Goal: Transaction & Acquisition: Download file/media

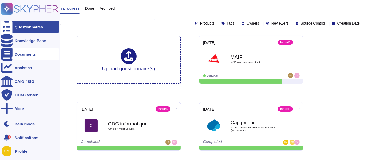
click at [20, 54] on div "Documents" at bounding box center [25, 54] width 21 height 4
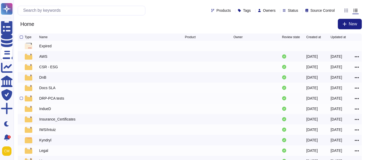
click at [54, 100] on div "DRP-PCA tests" at bounding box center [51, 97] width 25 height 5
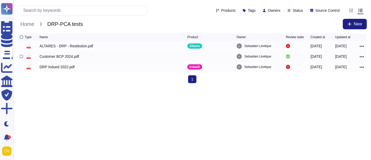
click at [61, 56] on div "Customer BCP 2024.pdf" at bounding box center [60, 56] width 40 height 5
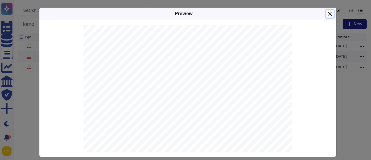
click at [328, 10] on button "Close" at bounding box center [330, 14] width 8 height 8
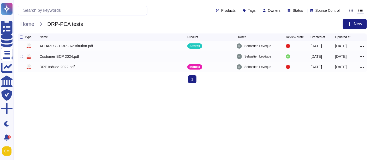
click at [363, 57] on icon at bounding box center [362, 56] width 4 height 1
click at [342, 75] on link "Download" at bounding box center [342, 72] width 41 height 7
click at [181, 87] on html "Questionnaires Knowledge Base Documents Analytics CAIQ / SIG Trust Center More …" at bounding box center [185, 43] width 371 height 87
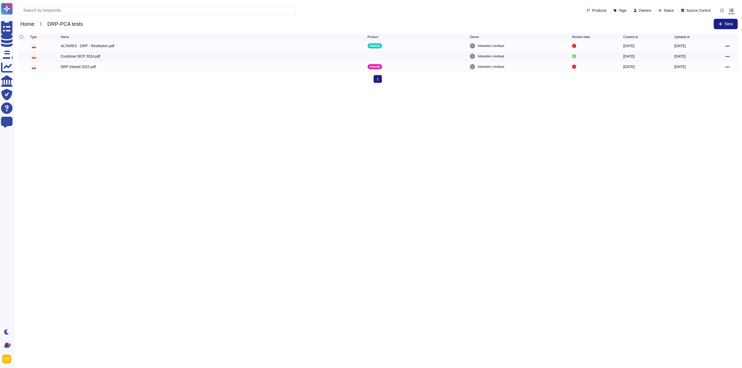
click at [30, 23] on span "Home" at bounding box center [27, 24] width 19 height 8
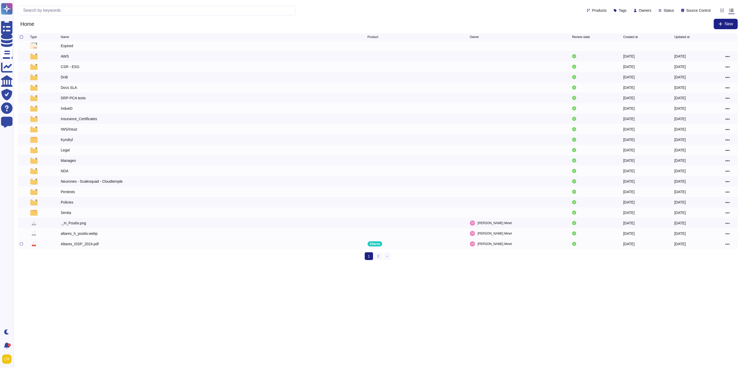
click at [371, 159] on icon at bounding box center [727, 244] width 4 height 5
click at [371, 159] on link "Download" at bounding box center [708, 260] width 41 height 7
click at [371, 159] on link "2" at bounding box center [378, 257] width 8 height 8
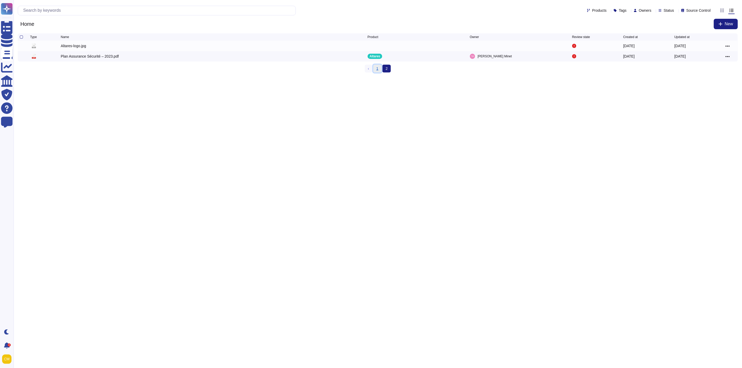
click at [371, 72] on link "1" at bounding box center [377, 69] width 8 height 8
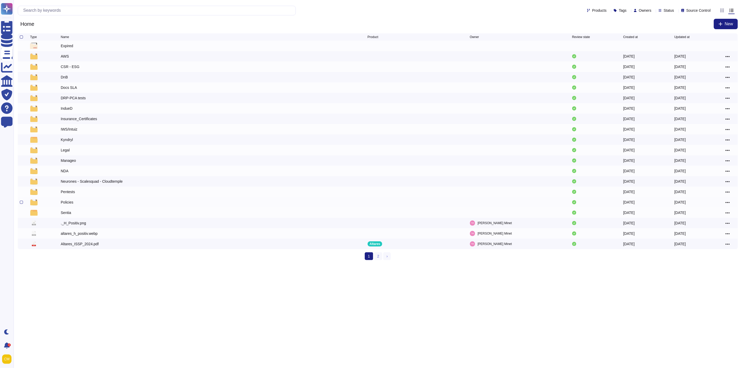
click at [65, 159] on div "Policies" at bounding box center [67, 202] width 13 height 5
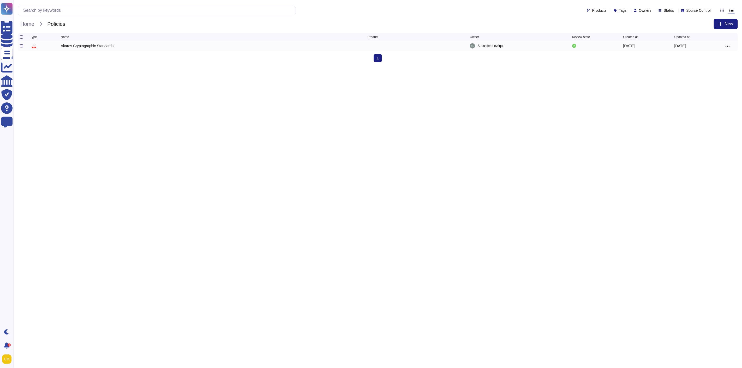
click at [371, 49] on div at bounding box center [727, 45] width 4 height 5
click at [371, 48] on icon at bounding box center [727, 46] width 4 height 5
click at [371, 64] on link "Download" at bounding box center [708, 61] width 41 height 7
click at [30, 23] on span "Home" at bounding box center [27, 24] width 19 height 8
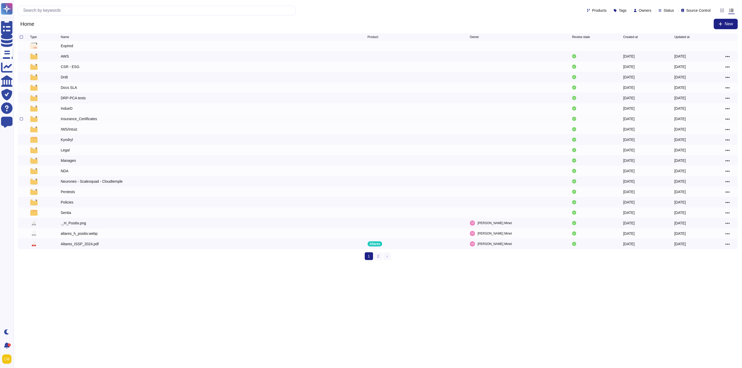
click at [88, 121] on div "Insurance_Certificates" at bounding box center [79, 118] width 36 height 5
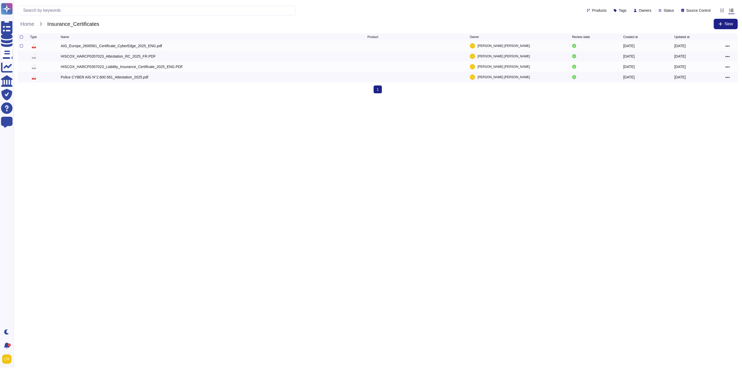
click at [101, 49] on div "AIG_Europe_2600561_Certificate_CyberEdge_2025_ENG.pdf" at bounding box center [111, 45] width 101 height 5
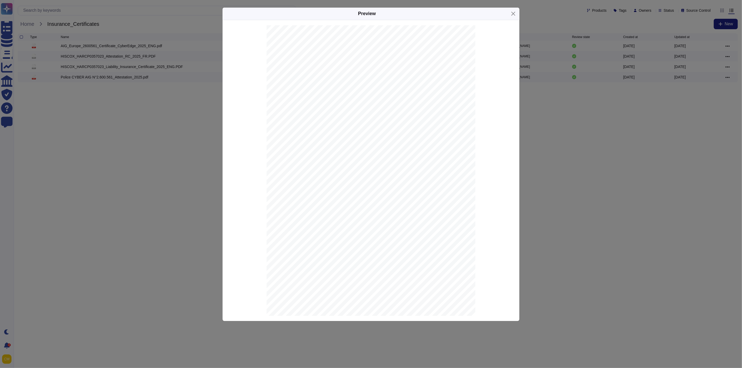
click at [152, 159] on div "Preview Risques Financiers AIG Europe S.A. is an insurance undertaking with R.C…" at bounding box center [371, 184] width 742 height 368
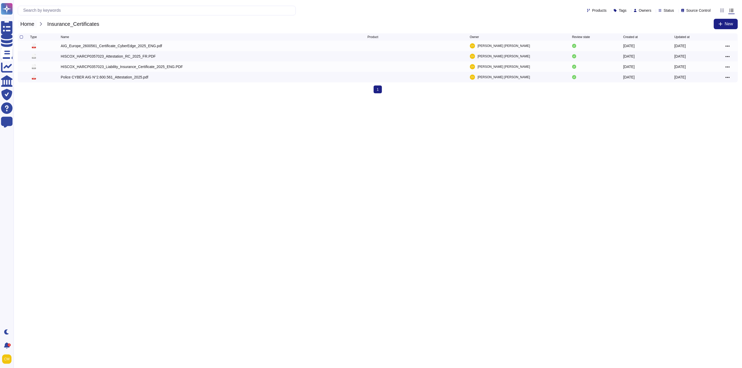
click at [33, 26] on span "Home" at bounding box center [27, 24] width 19 height 8
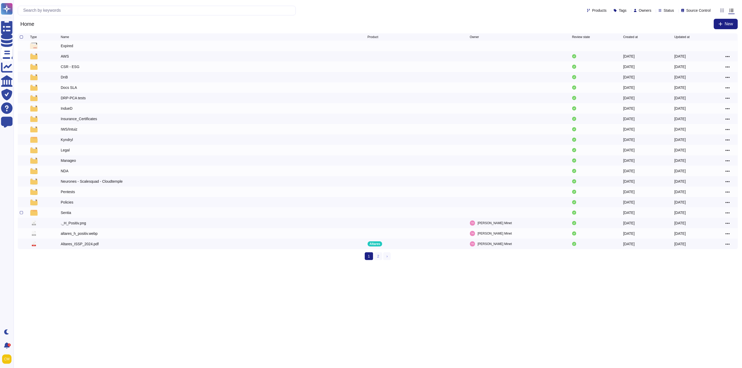
click at [63, 159] on div "Sentia" at bounding box center [66, 212] width 10 height 5
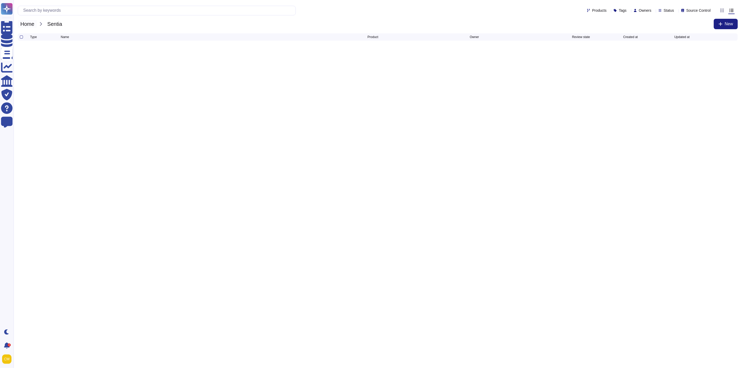
click at [37, 21] on span "Home" at bounding box center [27, 24] width 19 height 8
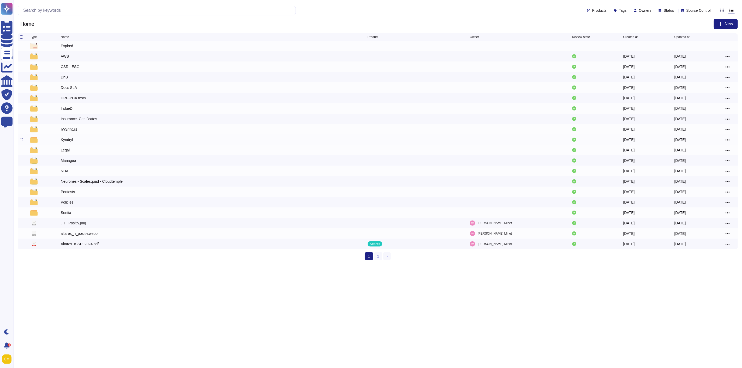
click at [61, 137] on div "Kyndryl [DATE] [DATE]" at bounding box center [378, 140] width 720 height 10
click at [63, 139] on div "Kyndryl" at bounding box center [67, 139] width 12 height 5
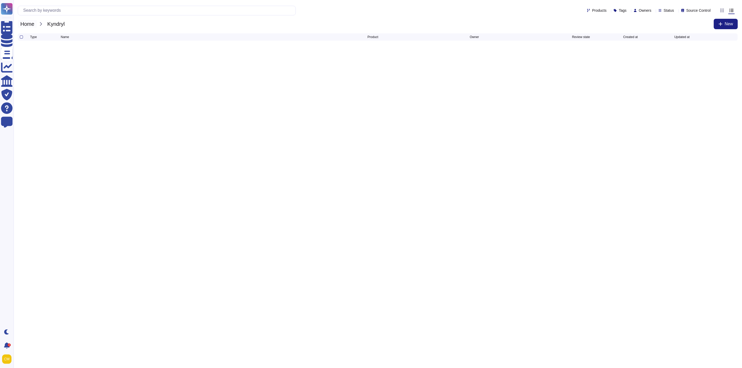
click at [32, 25] on span "Home" at bounding box center [27, 24] width 19 height 8
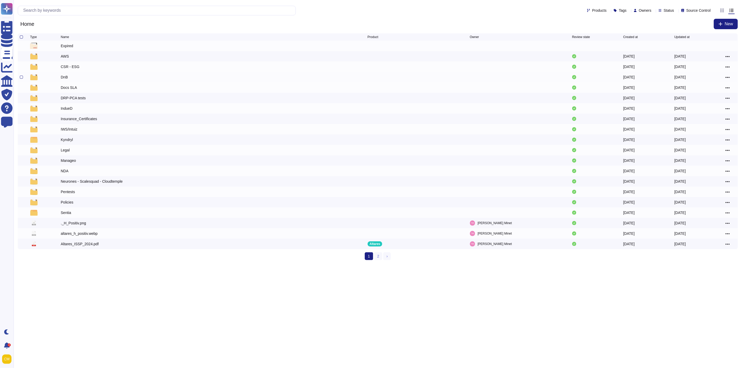
click at [67, 79] on div "DnB" at bounding box center [64, 77] width 7 height 5
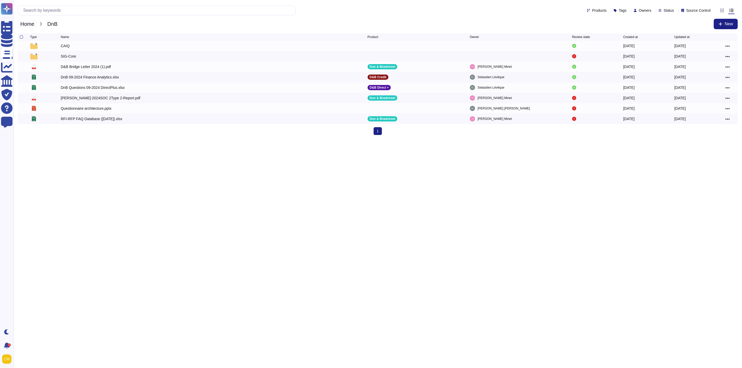
click at [31, 26] on span "Home" at bounding box center [27, 24] width 19 height 8
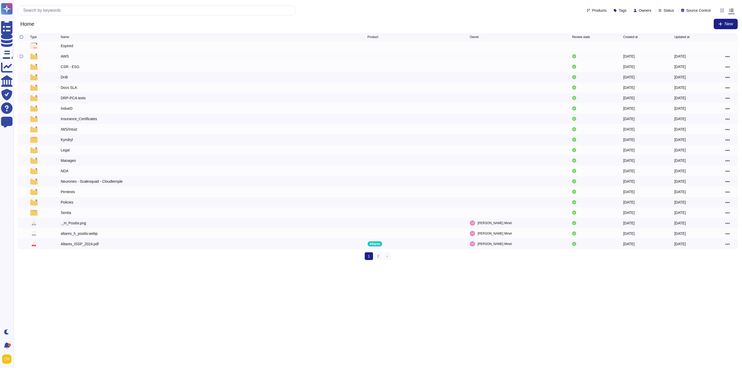
click at [63, 56] on div "AWS" at bounding box center [65, 56] width 8 height 5
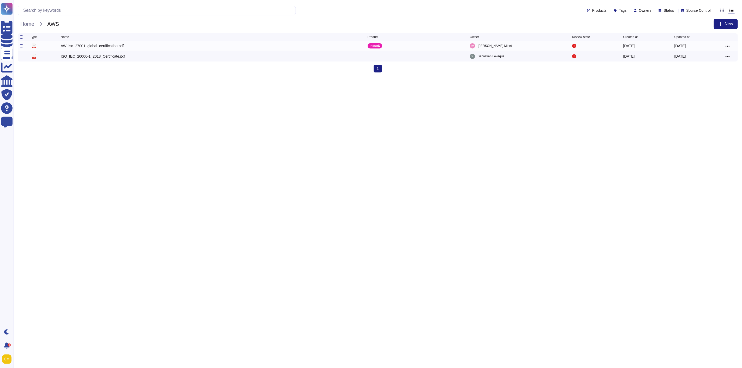
click at [371, 49] on icon at bounding box center [727, 46] width 4 height 5
click at [371, 66] on link "Download" at bounding box center [708, 61] width 41 height 7
click at [371, 57] on icon at bounding box center [727, 56] width 4 height 1
click at [371, 76] on link "Download" at bounding box center [708, 72] width 41 height 7
click at [212, 77] on html "Questionnaires Knowledge Base Documents Analytics CAIQ / SIG Trust Center Help …" at bounding box center [371, 38] width 742 height 77
